Goal: Task Accomplishment & Management: Use online tool/utility

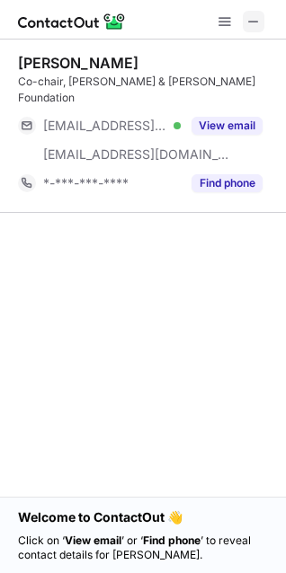
click at [251, 22] on span at bounding box center [253, 21] width 14 height 14
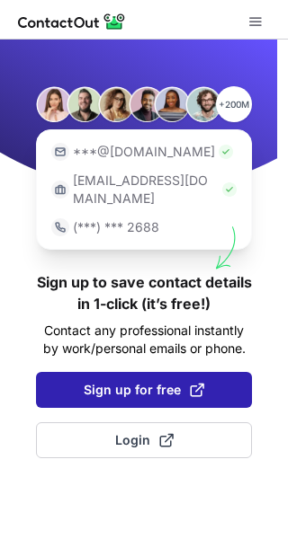
click at [171, 381] on span "Sign up for free" at bounding box center [144, 390] width 120 height 18
click at [197, 383] on span at bounding box center [197, 390] width 14 height 14
click at [201, 383] on span at bounding box center [197, 390] width 14 height 14
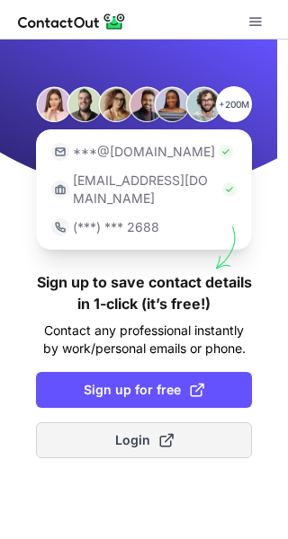
click at [183, 431] on button "Login" at bounding box center [144, 440] width 216 height 36
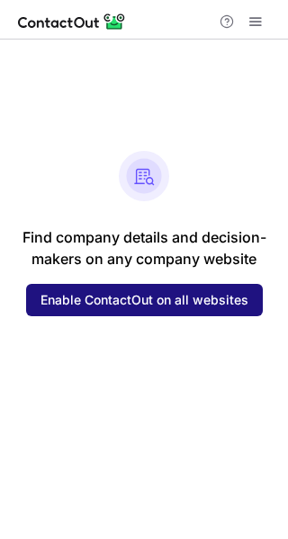
click at [233, 306] on span "Enable ContactOut on all websites" at bounding box center [144, 300] width 208 height 14
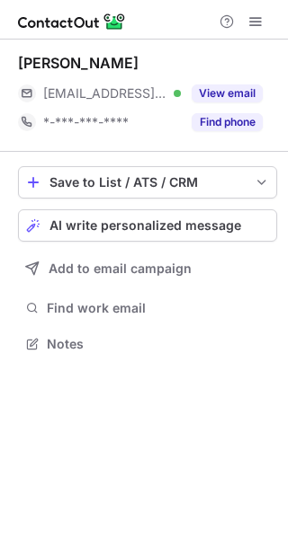
scroll to position [331, 288]
